Goal: Task Accomplishment & Management: Use online tool/utility

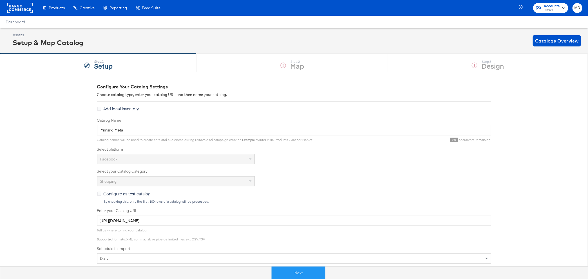
click at [285, 266] on div "Next" at bounding box center [299, 270] width 588 height 17
click at [285, 272] on button "Next" at bounding box center [299, 273] width 54 height 13
click at [300, 270] on button "Next" at bounding box center [299, 273] width 54 height 13
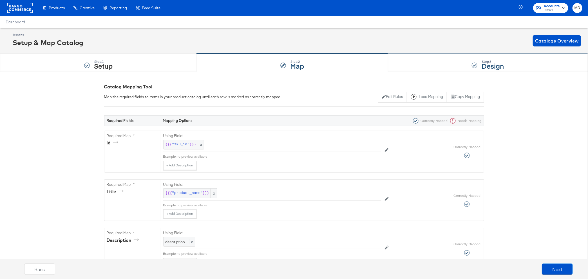
click at [432, 61] on div "Step: 3 Design" at bounding box center [488, 63] width 200 height 19
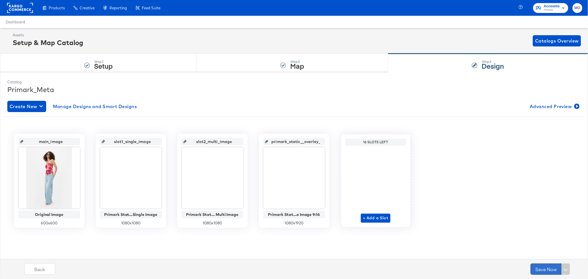
click at [539, 268] on button "Save Now" at bounding box center [546, 269] width 31 height 11
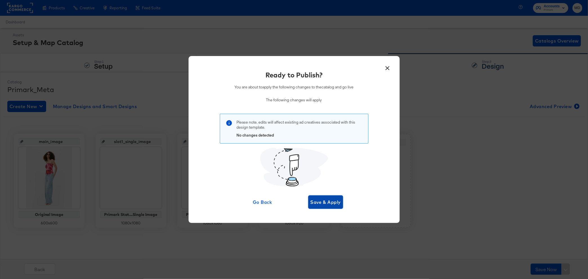
click at [328, 204] on span "Save & Apply" at bounding box center [326, 202] width 31 height 8
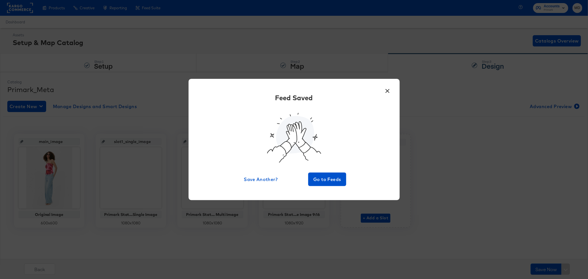
click at [383, 92] on button "×" at bounding box center [388, 89] width 10 height 10
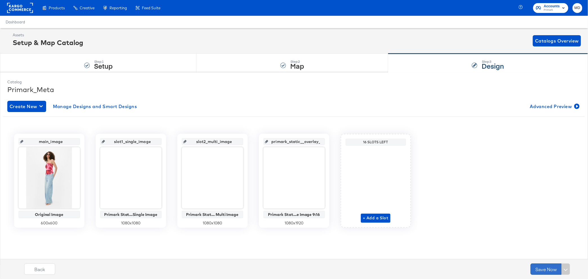
click at [538, 271] on button "Save Now" at bounding box center [546, 269] width 31 height 11
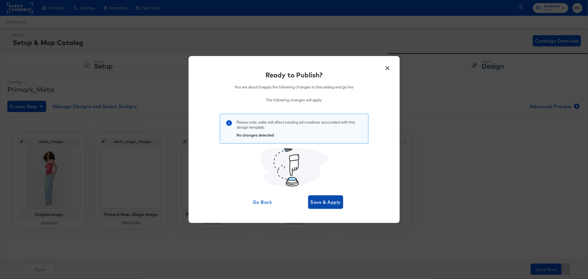
click at [325, 205] on span "Save & Apply" at bounding box center [326, 202] width 31 height 8
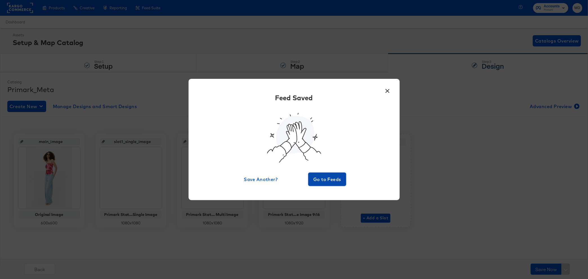
click at [325, 181] on span "Go to Feeds" at bounding box center [328, 179] width 34 height 8
